Goal: Task Accomplishment & Management: Manage account settings

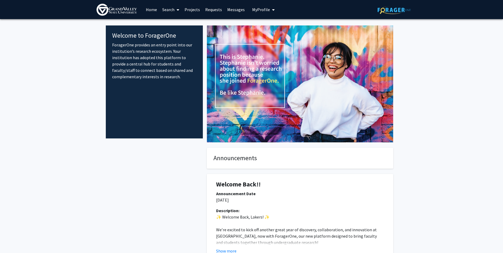
click at [250, 8] on button "My Profile" at bounding box center [263, 9] width 26 height 19
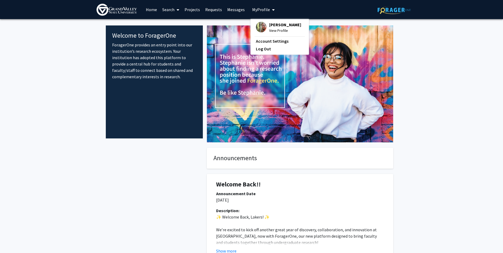
click at [273, 25] on span "[PERSON_NAME]" at bounding box center [285, 25] width 32 height 6
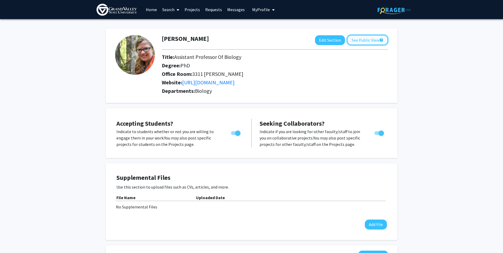
click at [369, 40] on button "See Public View help" at bounding box center [367, 40] width 41 height 10
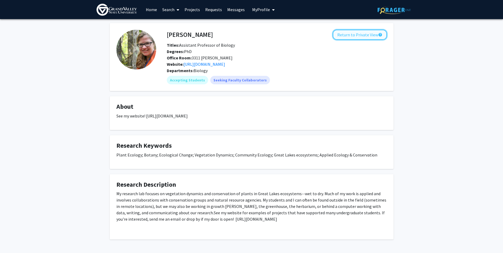
click at [358, 33] on button "Return to Private View help" at bounding box center [360, 35] width 54 height 10
